Goal: Browse casually

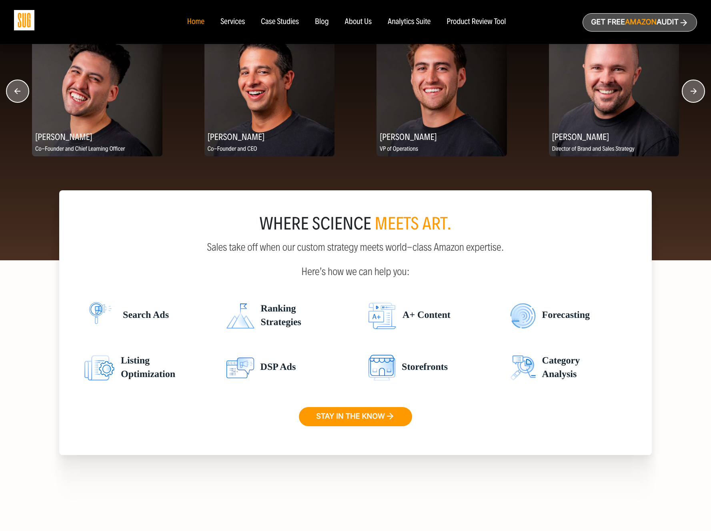
scroll to position [924, 0]
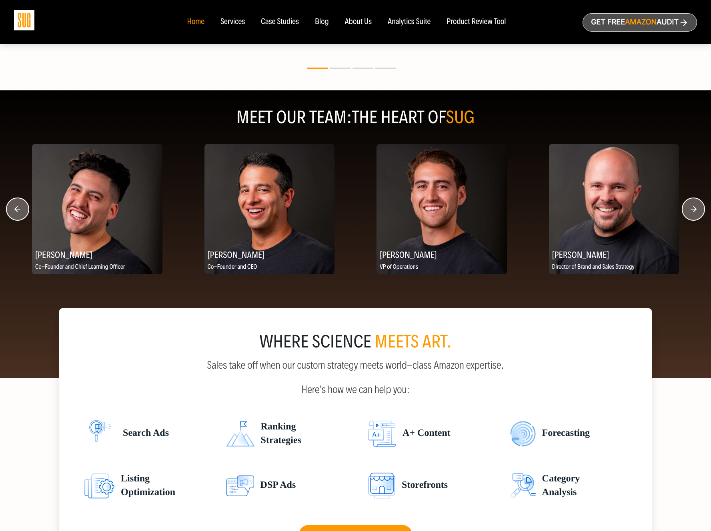
click at [697, 216] on circle "button" at bounding box center [693, 209] width 22 height 22
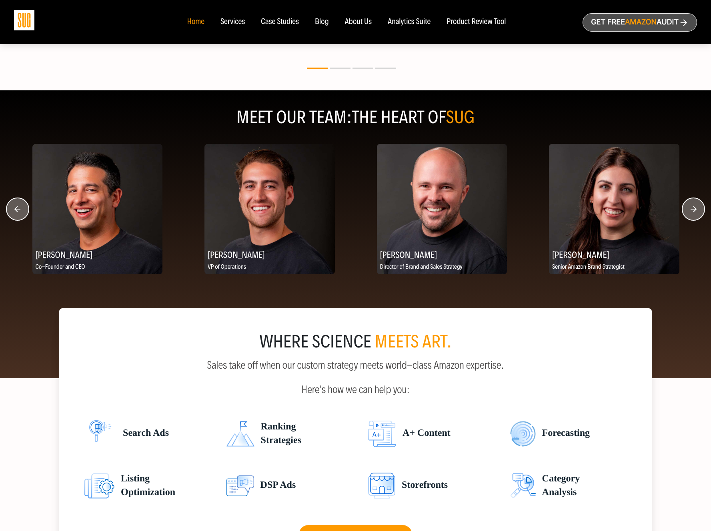
click at [696, 214] on circle "button" at bounding box center [693, 209] width 22 height 22
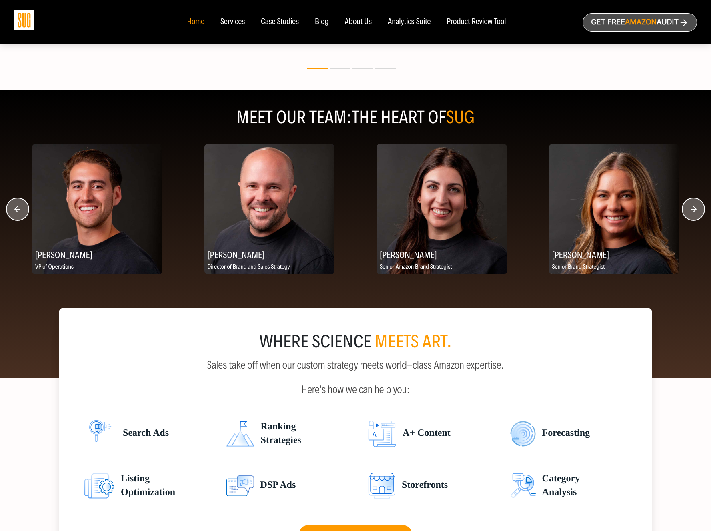
click at [695, 214] on circle "button" at bounding box center [693, 209] width 22 height 22
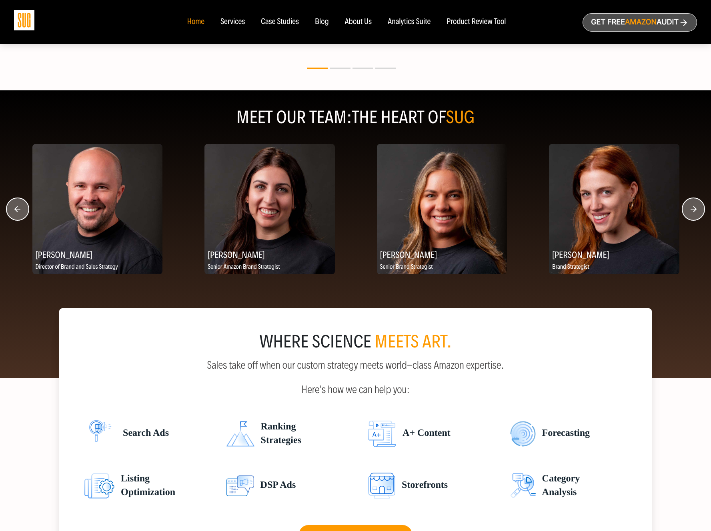
click at [695, 214] on circle "button" at bounding box center [693, 209] width 22 height 22
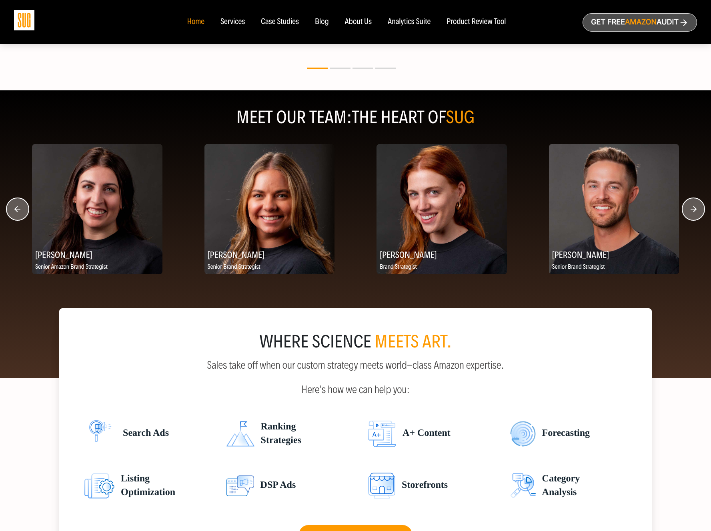
click at [695, 214] on circle "button" at bounding box center [693, 209] width 22 height 22
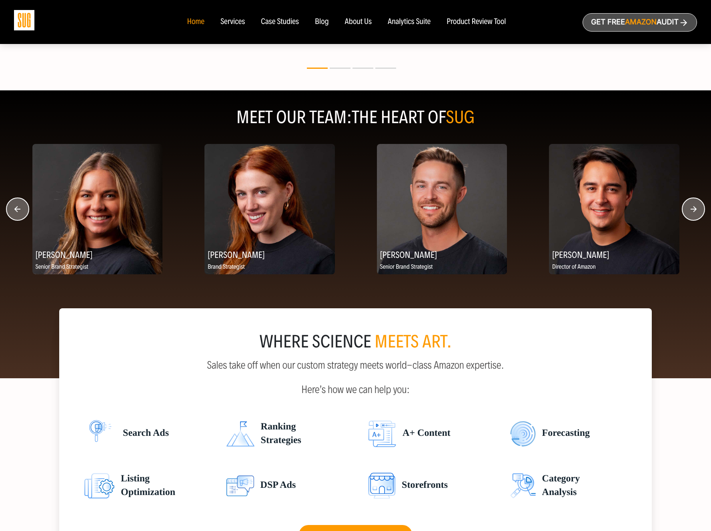
click at [695, 214] on circle "button" at bounding box center [693, 209] width 22 height 22
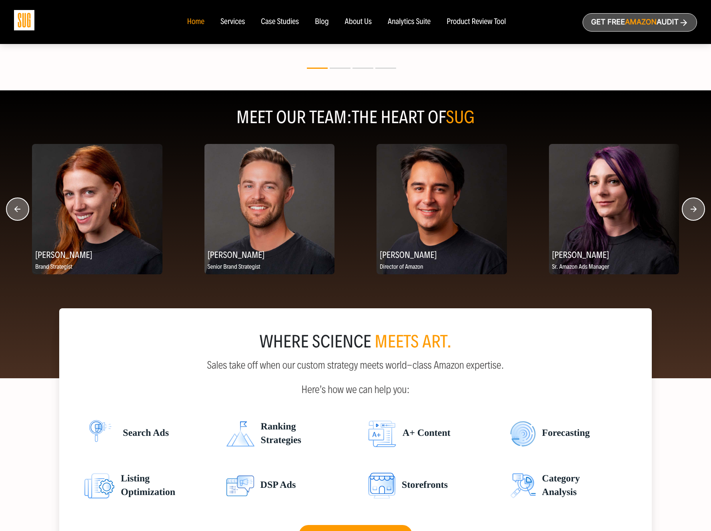
click at [695, 214] on circle "button" at bounding box center [693, 209] width 22 height 22
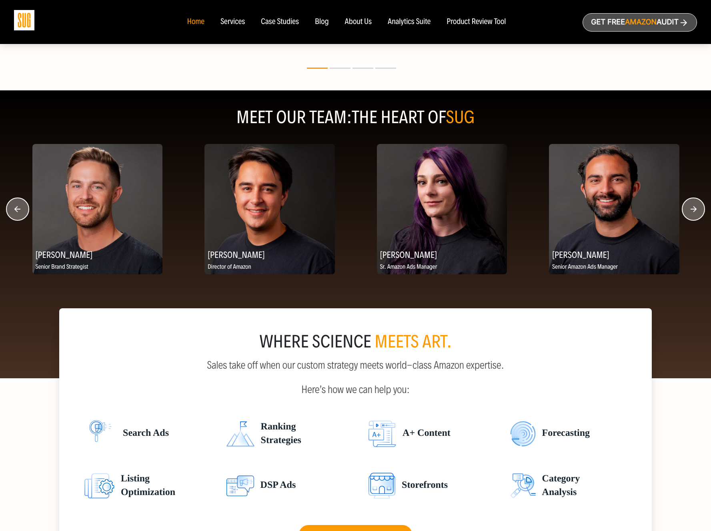
click at [695, 214] on circle "button" at bounding box center [693, 209] width 22 height 22
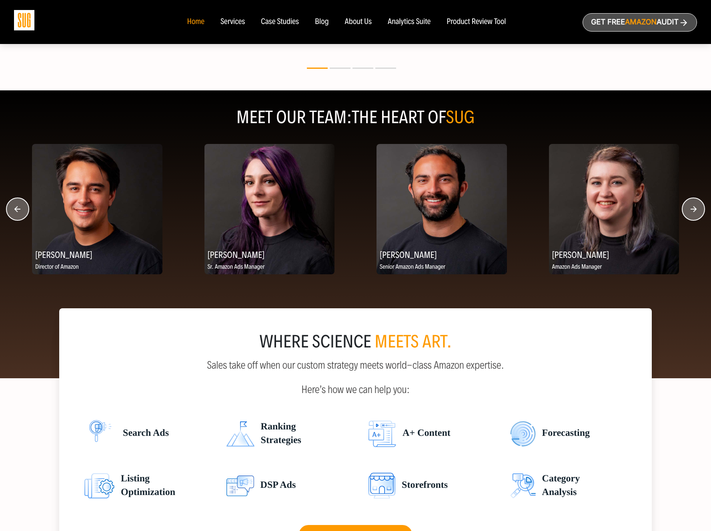
click at [695, 214] on circle "button" at bounding box center [693, 209] width 22 height 22
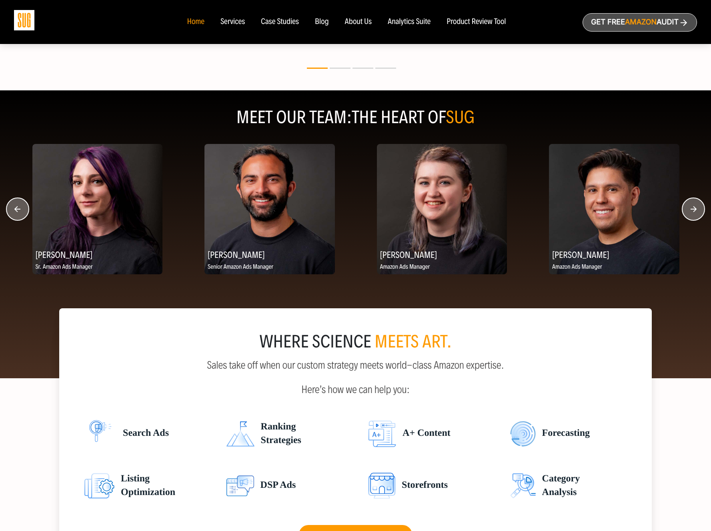
click at [695, 214] on circle "button" at bounding box center [693, 209] width 22 height 22
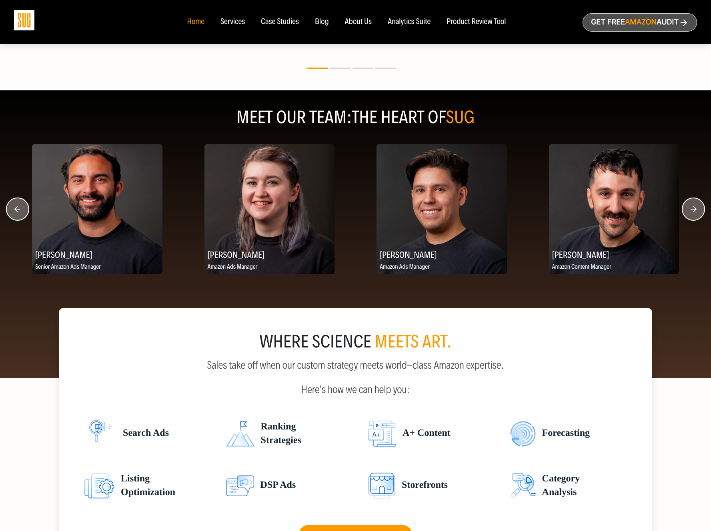
click at [695, 214] on circle "button" at bounding box center [693, 209] width 22 height 22
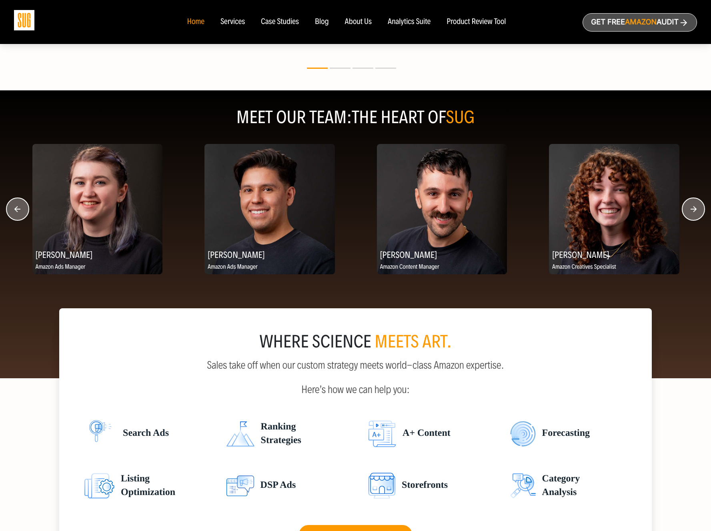
click at [420, 208] on img at bounding box center [442, 209] width 130 height 130
click at [680, 213] on div "[PERSON_NAME] Amazon Content Manager [PERSON_NAME] Amazon Creatives Specialist …" at bounding box center [463, 209] width 9540 height 130
click at [686, 212] on circle "button" at bounding box center [693, 209] width 22 height 22
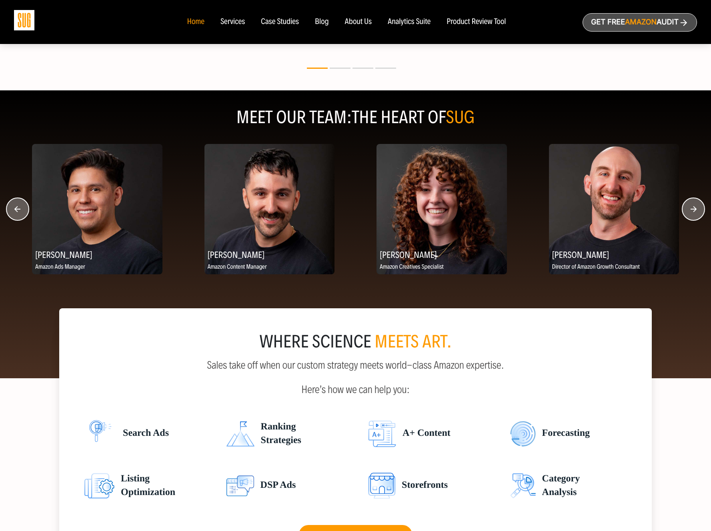
scroll to position [1191, 0]
